Goal: Task Accomplishment & Management: Manage account settings

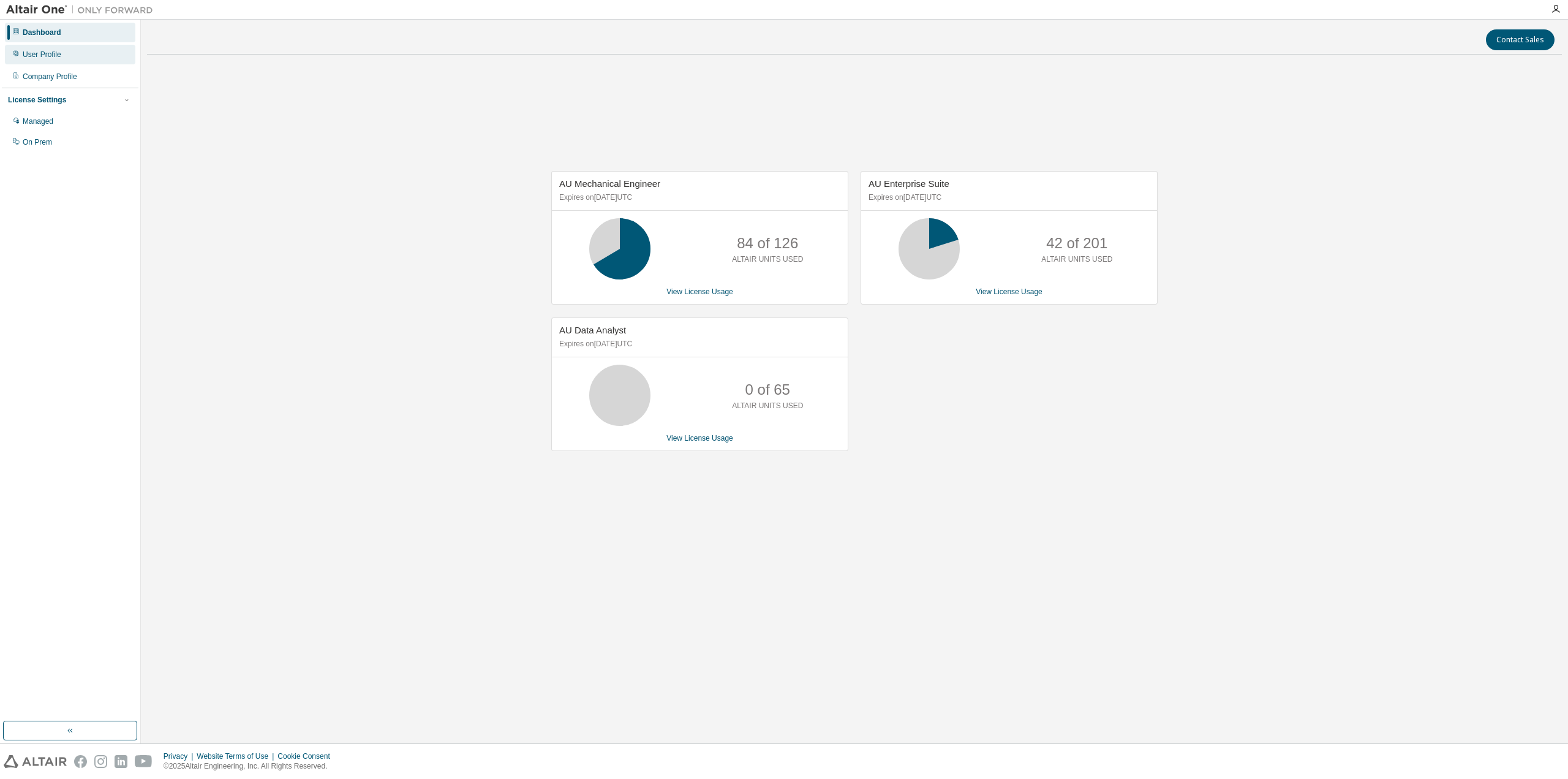
click at [38, 59] on div "User Profile" at bounding box center [42, 54] width 39 height 10
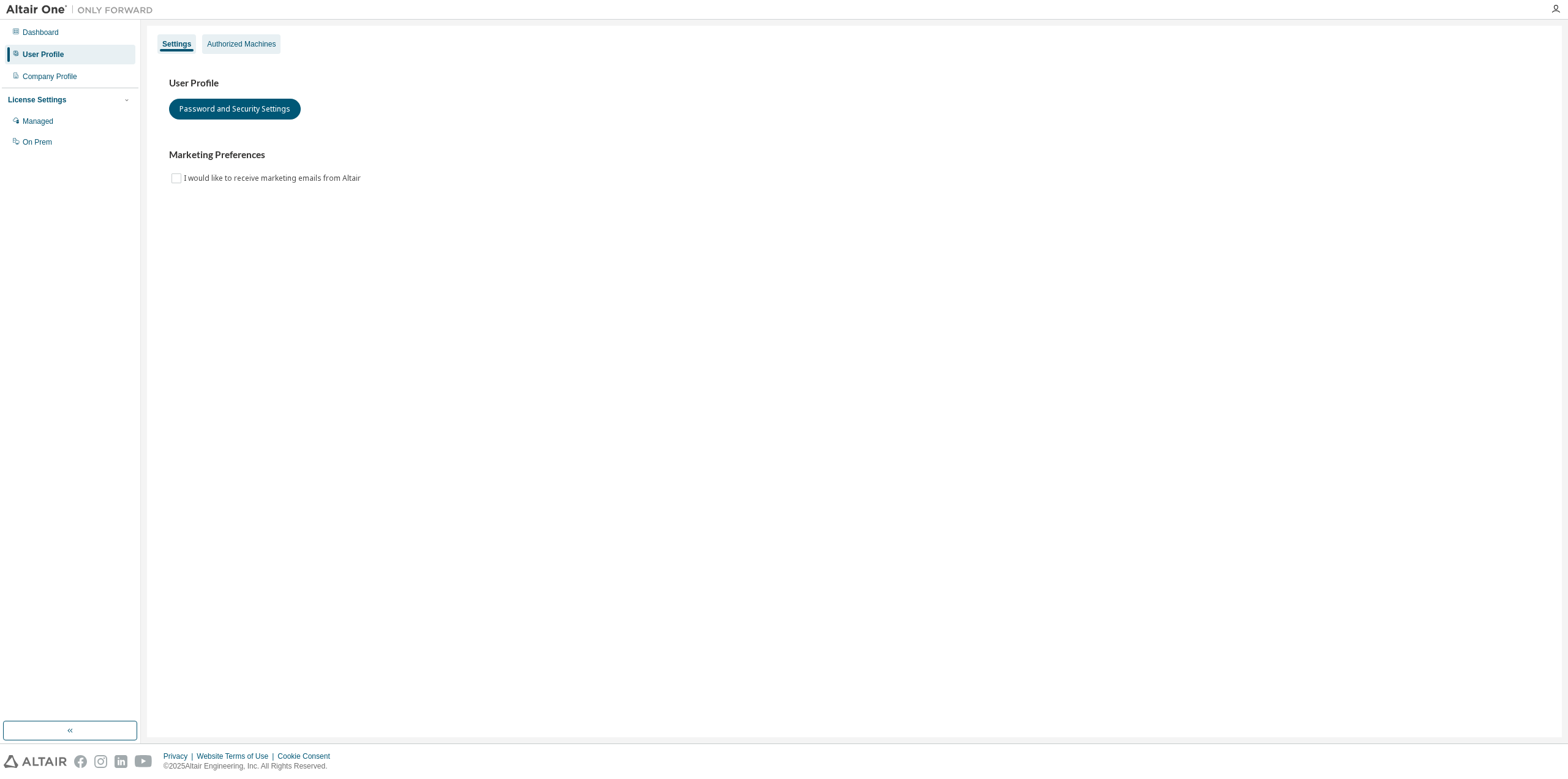
click at [236, 47] on div "Authorized Machines" at bounding box center [241, 44] width 68 height 10
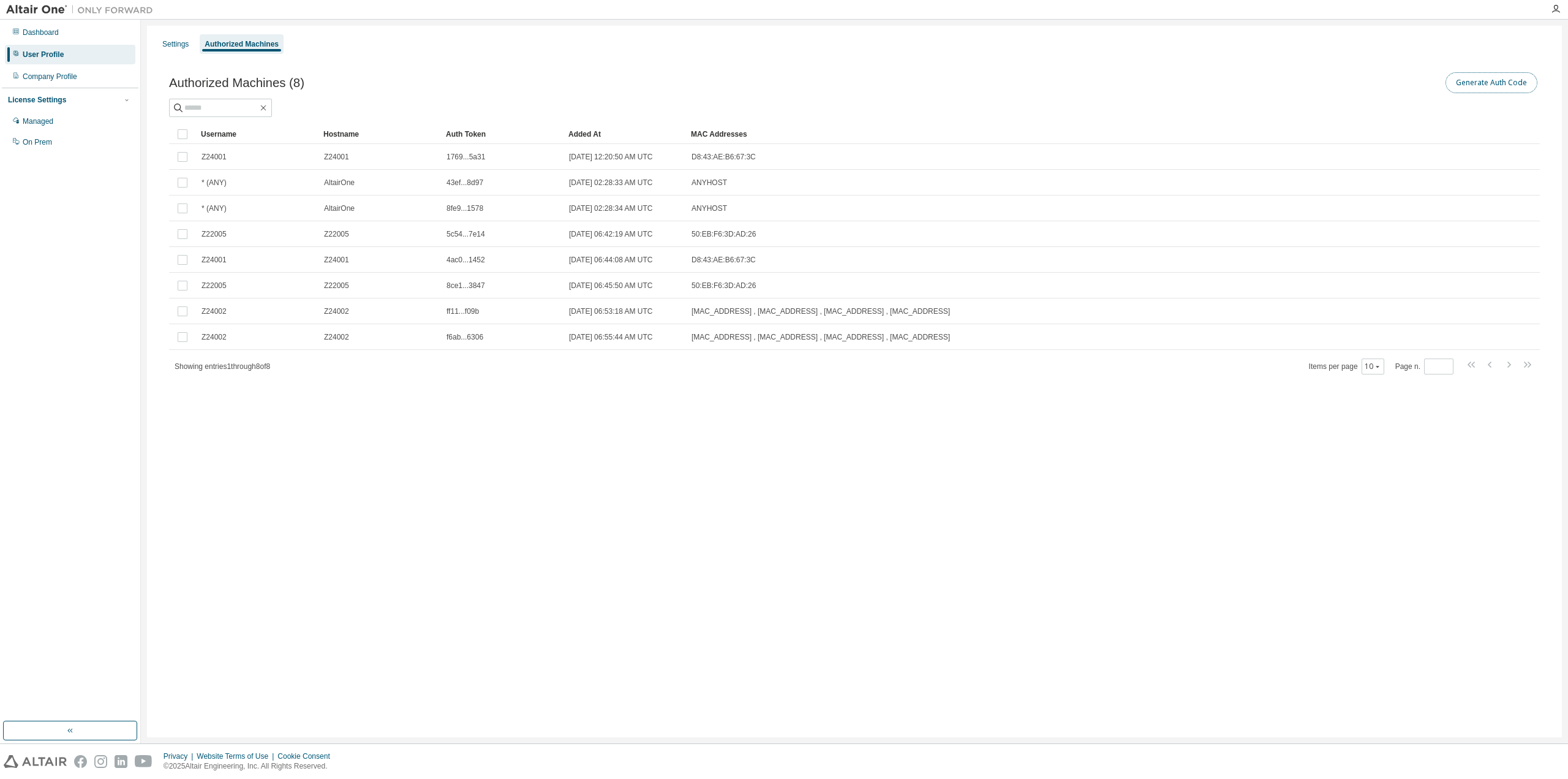
click at [1488, 88] on button "Generate Auth Code" at bounding box center [1492, 83] width 92 height 21
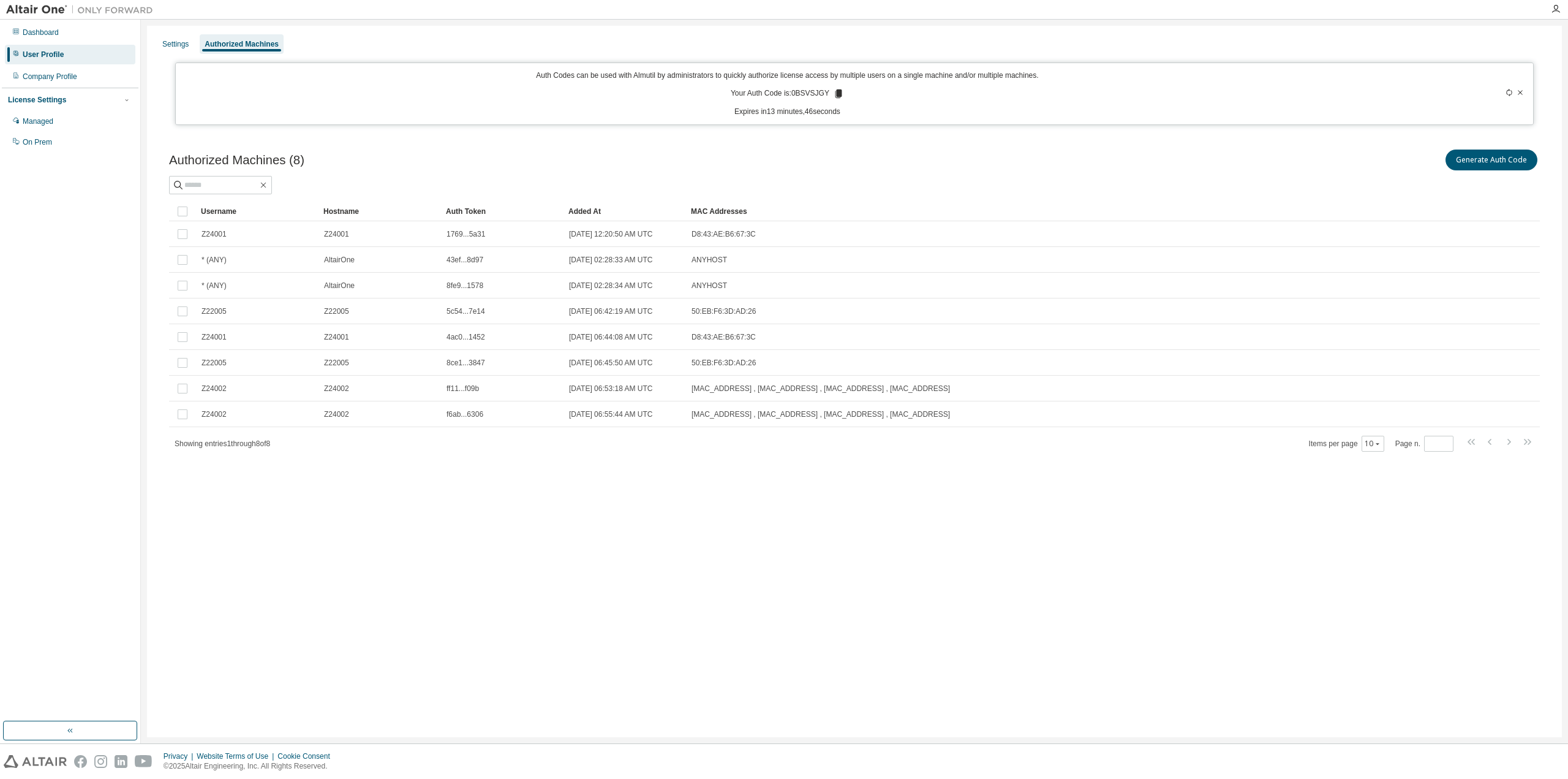
click at [1022, 198] on div "Authorized Machines (8) Generate Auth Code Clear Load Save Save As Field Operat…" at bounding box center [855, 299] width 1371 height 305
drag, startPoint x: 930, startPoint y: 638, endPoint x: 975, endPoint y: 612, distance: 52.0
click at [940, 632] on div "Settings Authorized Machines Auth Codes can be used with Almutil by administrat…" at bounding box center [854, 381] width 1415 height 711
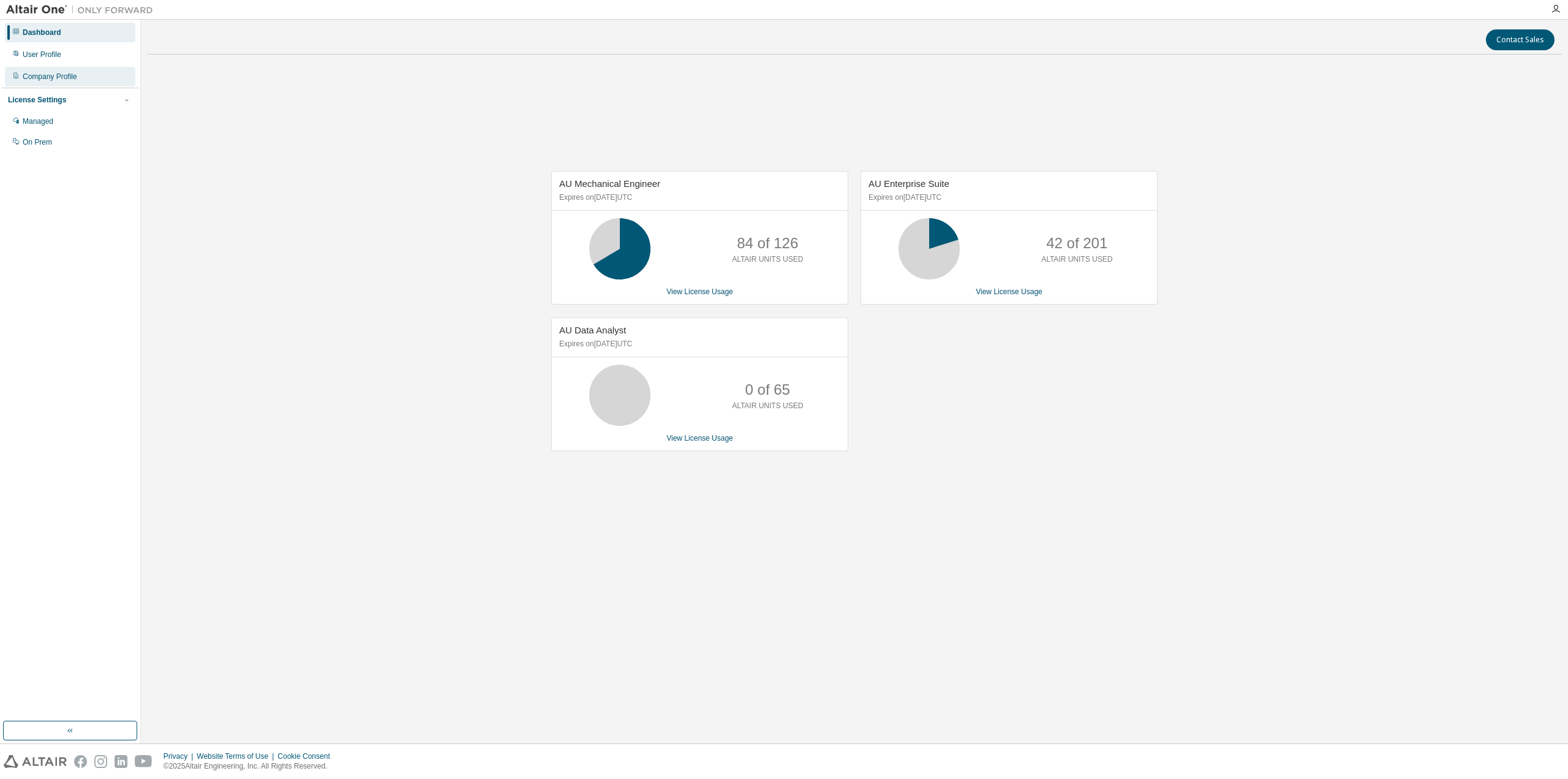
click at [63, 76] on div "Company Profile" at bounding box center [49, 77] width 54 height 10
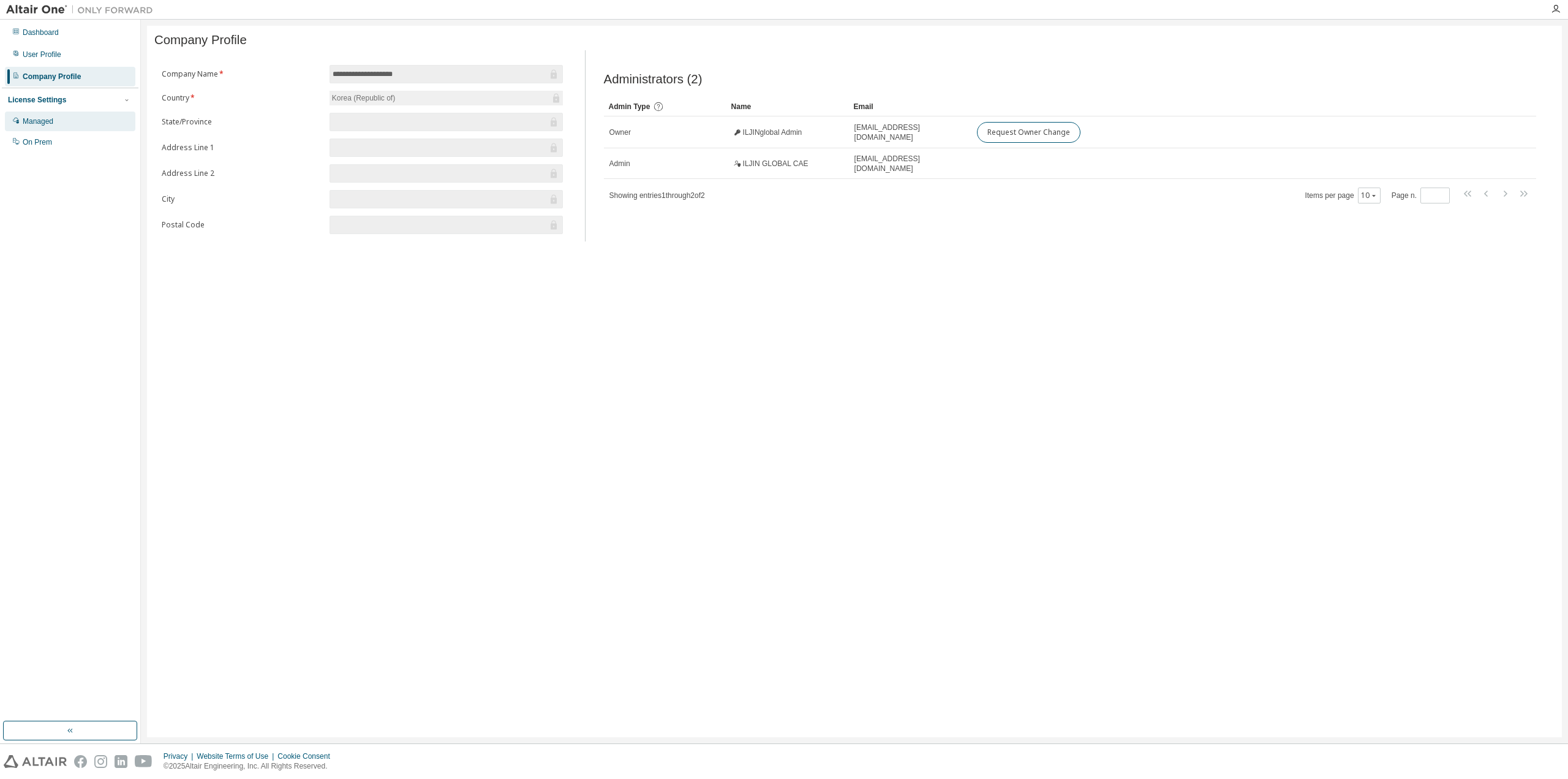
click at [44, 126] on div "Managed" at bounding box center [37, 121] width 30 height 10
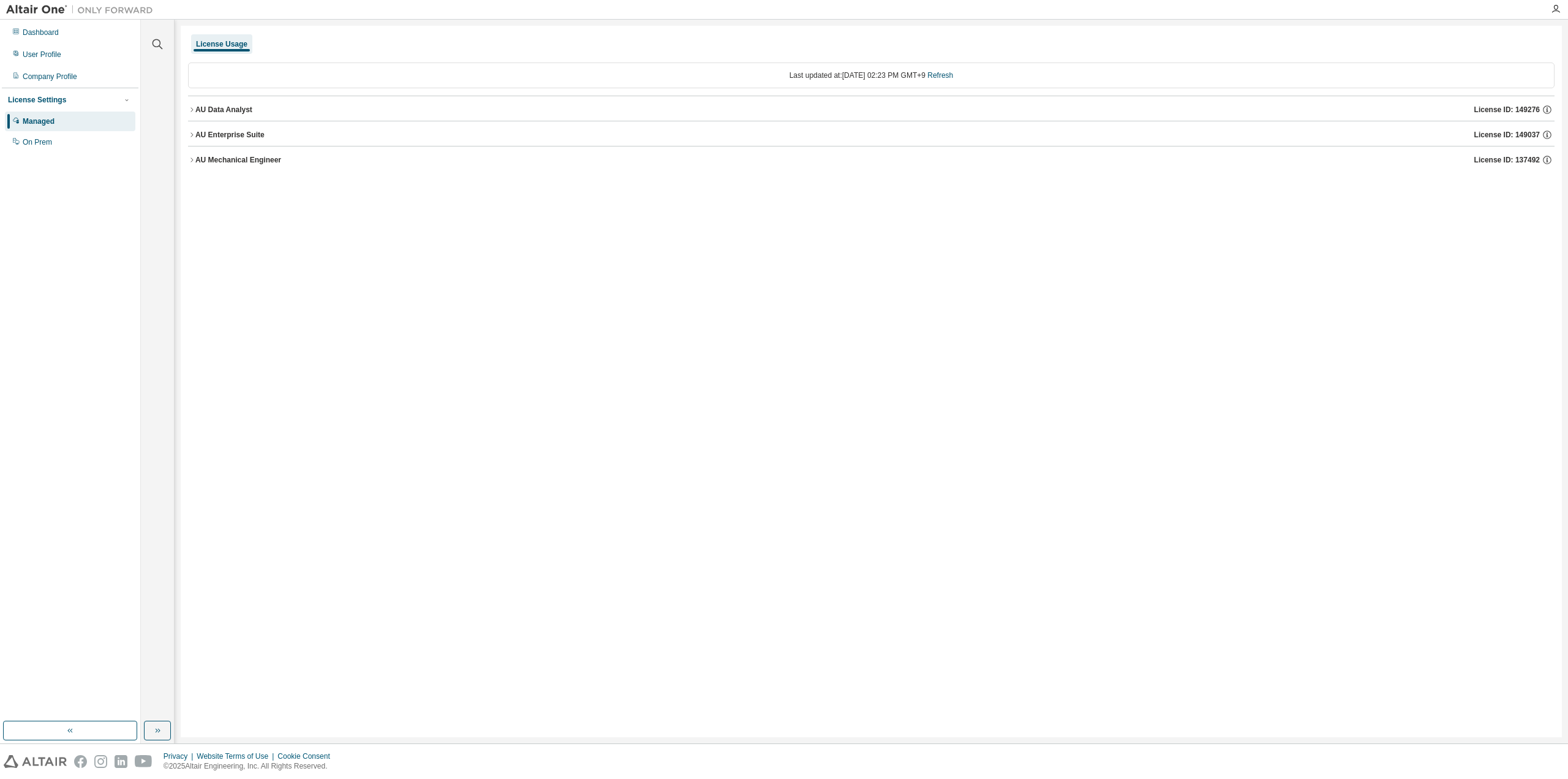
drag, startPoint x: 0, startPoint y: 394, endPoint x: 599, endPoint y: 406, distance: 599.1
click at [602, 411] on div "License Usage Last updated at: [DATE] 02:23 PM GMT+9 Refresh AU Data Analyst Li…" at bounding box center [871, 381] width 1381 height 711
click at [52, 61] on div "User Profile" at bounding box center [70, 54] width 130 height 20
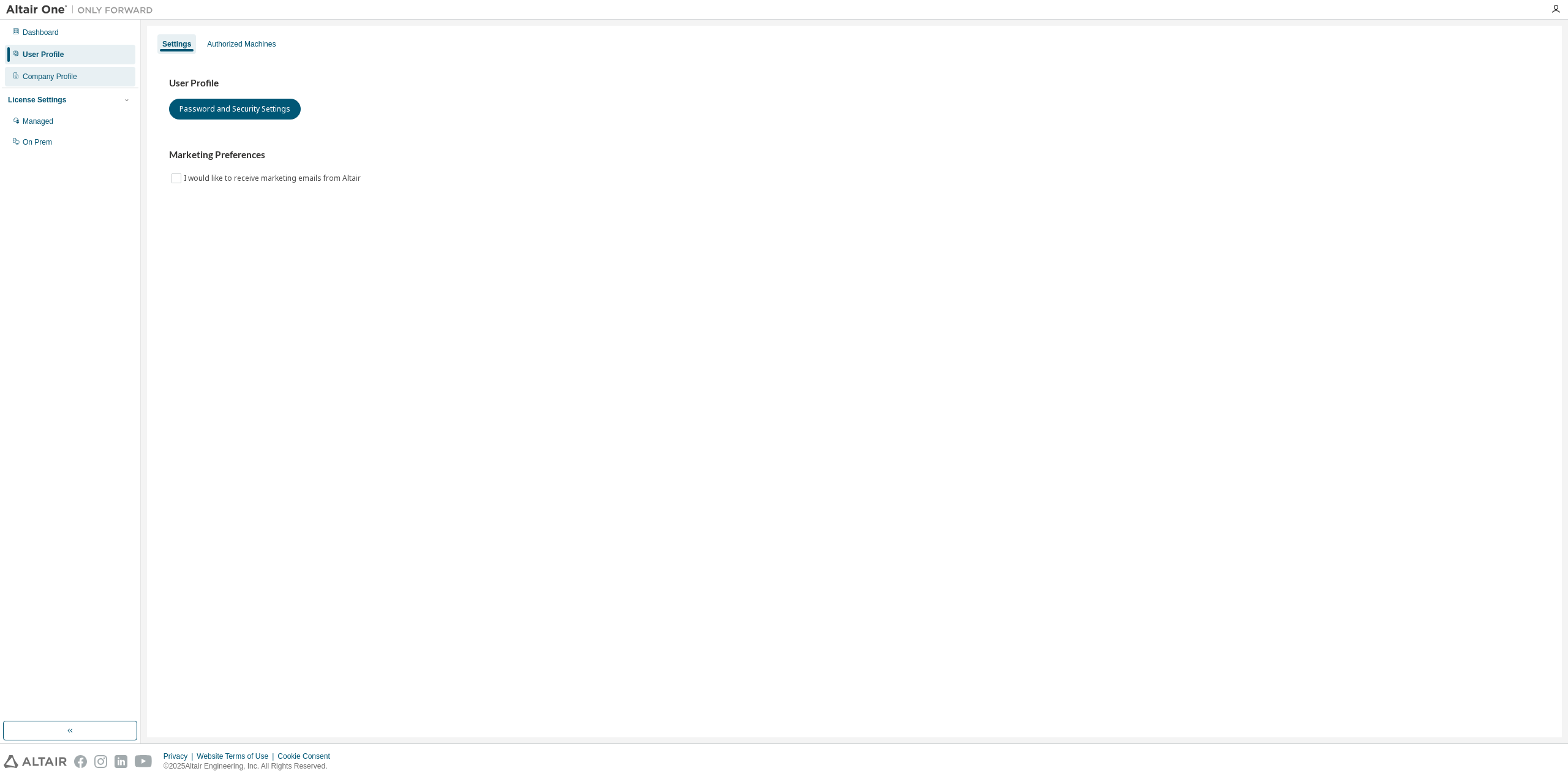
click at [59, 79] on div "Company Profile" at bounding box center [49, 77] width 54 height 10
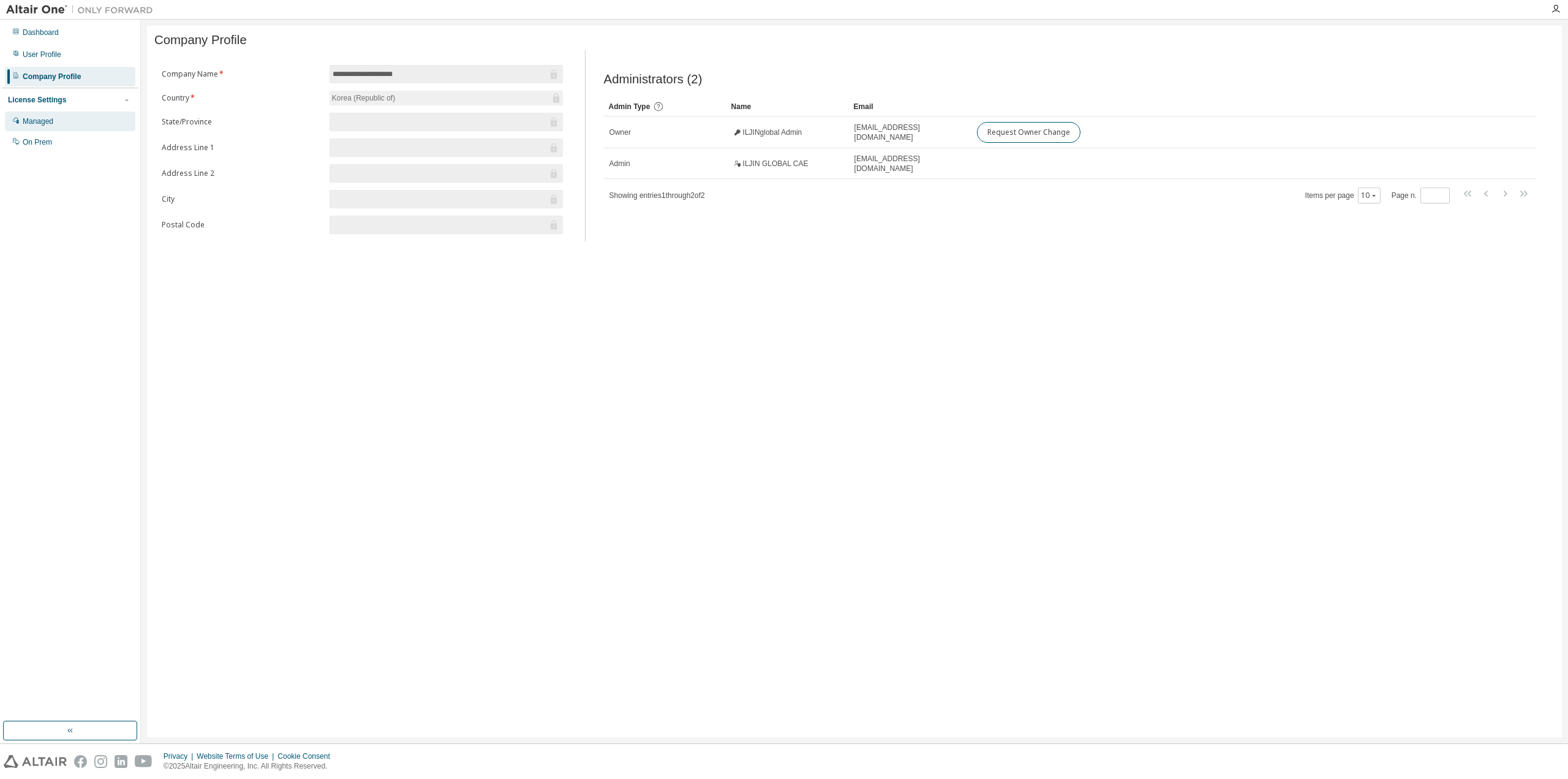
click at [59, 119] on div "Managed" at bounding box center [70, 121] width 130 height 20
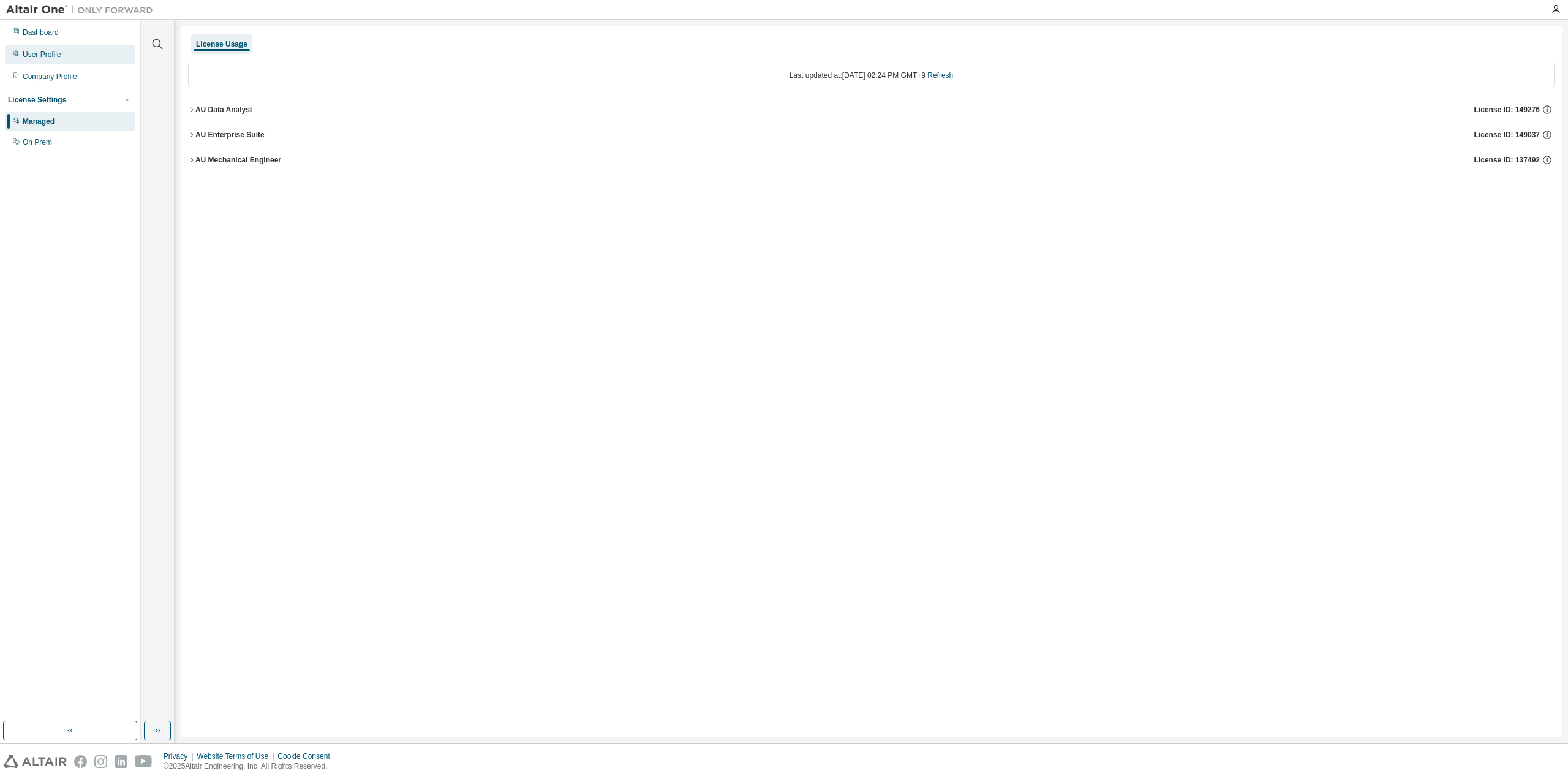
click at [73, 54] on div "User Profile" at bounding box center [70, 54] width 130 height 20
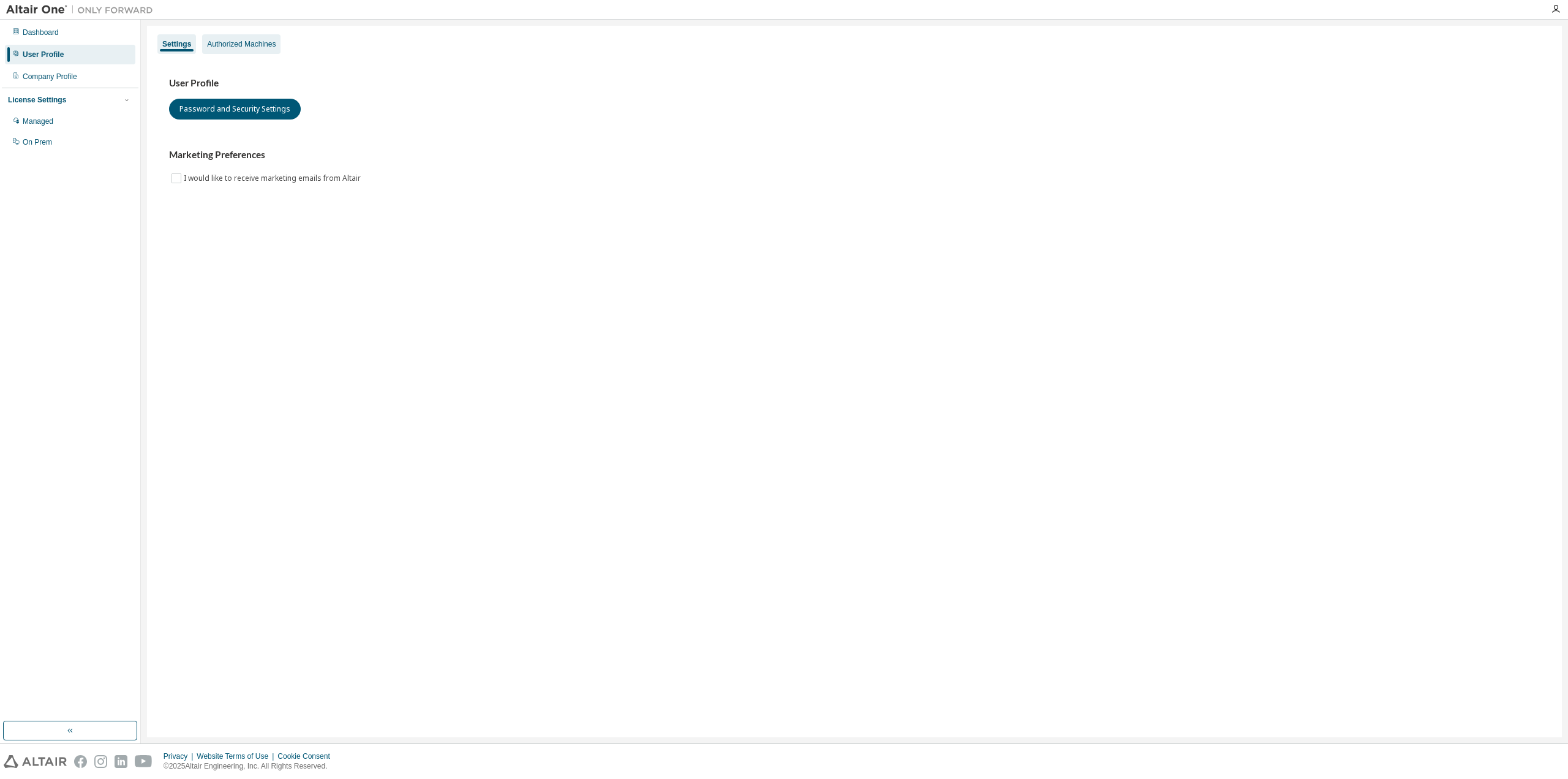
click at [245, 49] on div "Authorized Machines" at bounding box center [241, 44] width 78 height 20
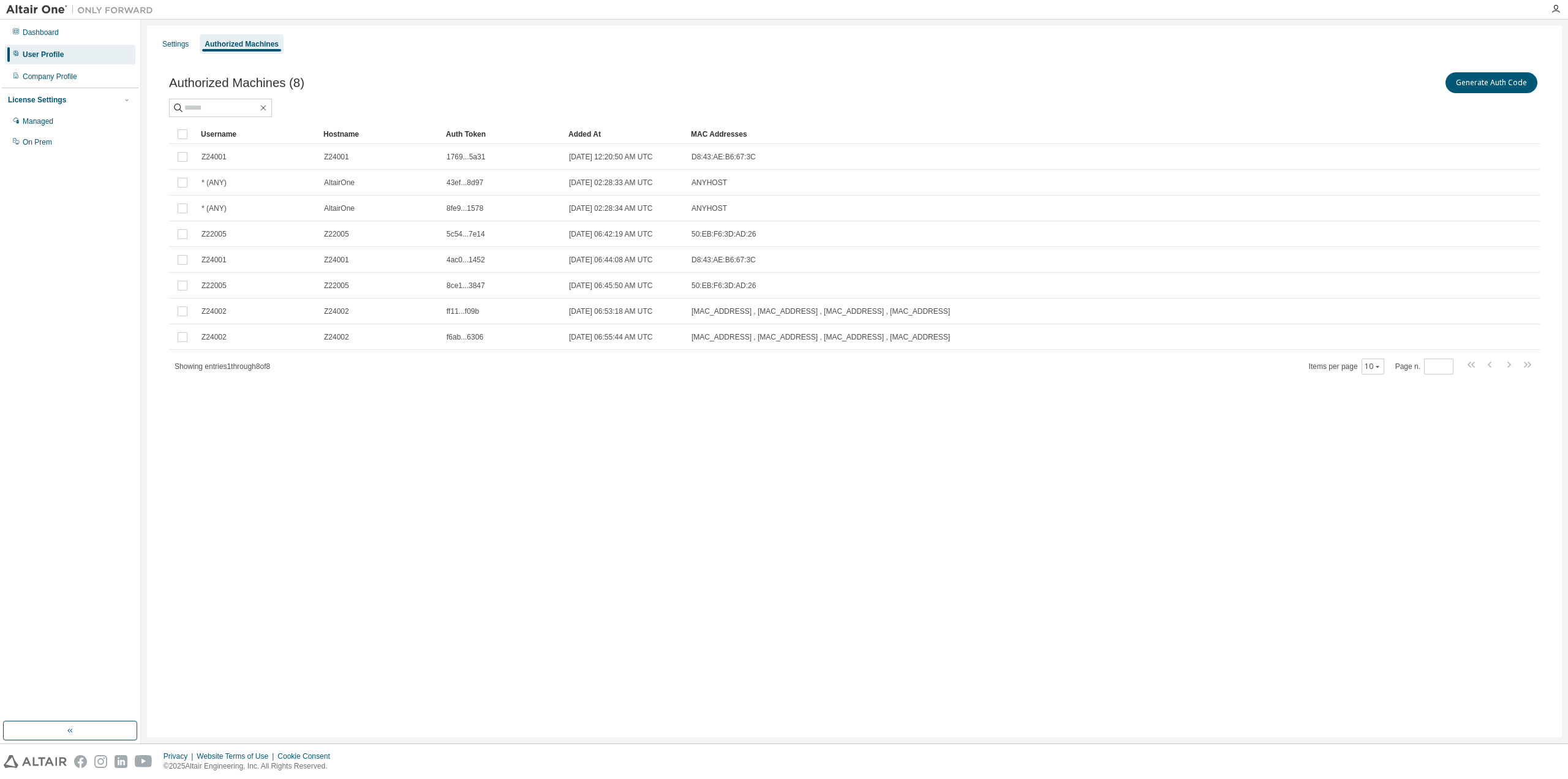
click at [384, 455] on div "Settings Authorized Machines Authorized Machines (8) Generate Auth Code Clear L…" at bounding box center [854, 381] width 1415 height 711
